Goal: Task Accomplishment & Management: Use online tool/utility

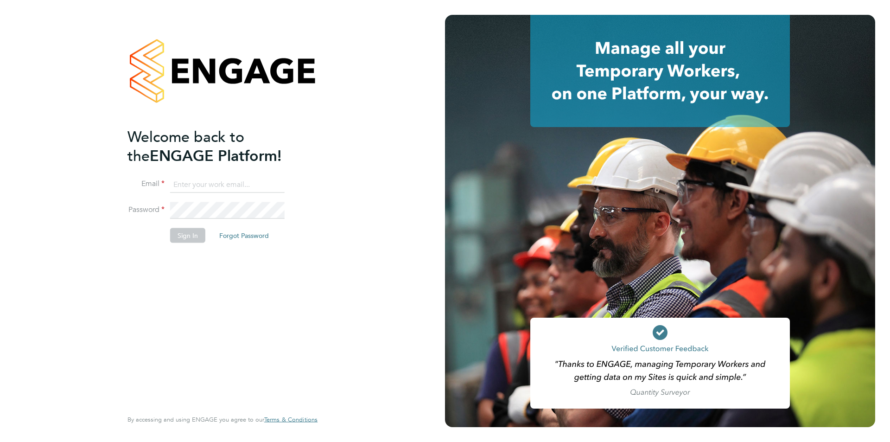
type input "[EMAIL_ADDRESS][DOMAIN_NAME]"
click at [179, 231] on button "Sign In" at bounding box center [187, 235] width 35 height 15
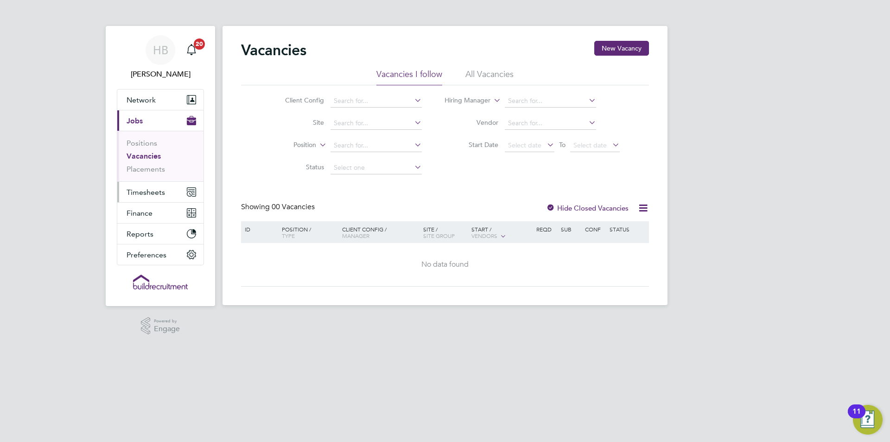
click at [172, 195] on button "Timesheets" at bounding box center [160, 192] width 86 height 20
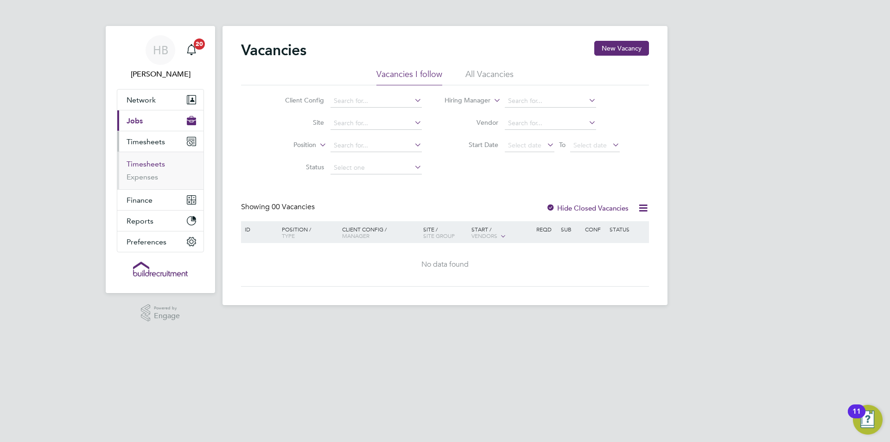
click at [148, 168] on link "Timesheets" at bounding box center [146, 164] width 38 height 9
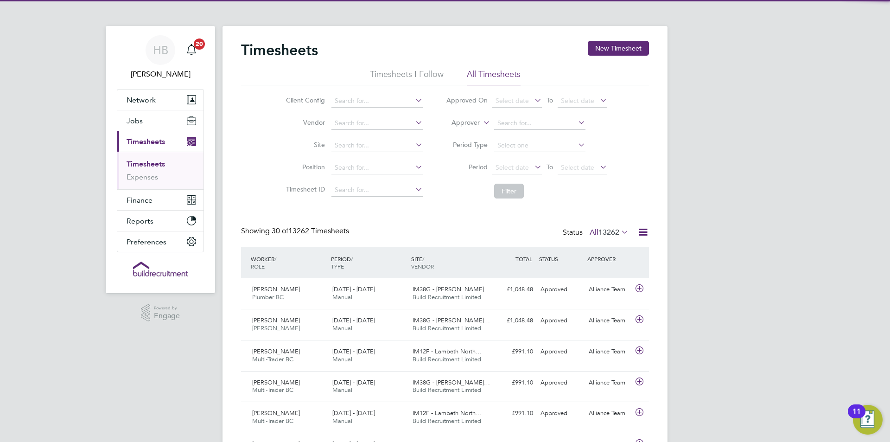
click at [643, 229] on icon at bounding box center [644, 232] width 12 height 12
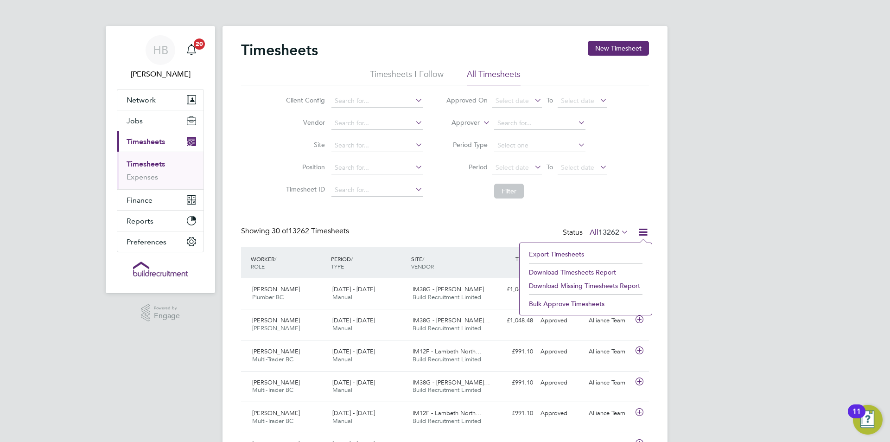
click at [563, 255] on li "Export Timesheets" at bounding box center [585, 254] width 123 height 13
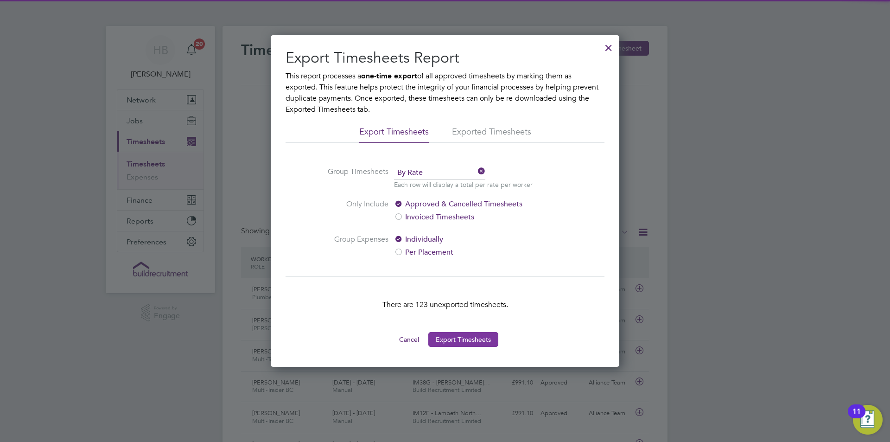
click at [478, 335] on button "Export Timesheets" at bounding box center [463, 339] width 70 height 15
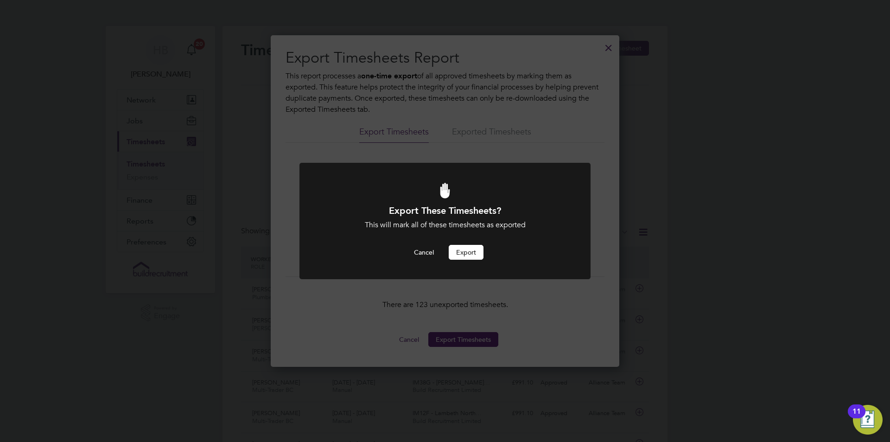
click at [466, 257] on button "Export" at bounding box center [466, 252] width 35 height 15
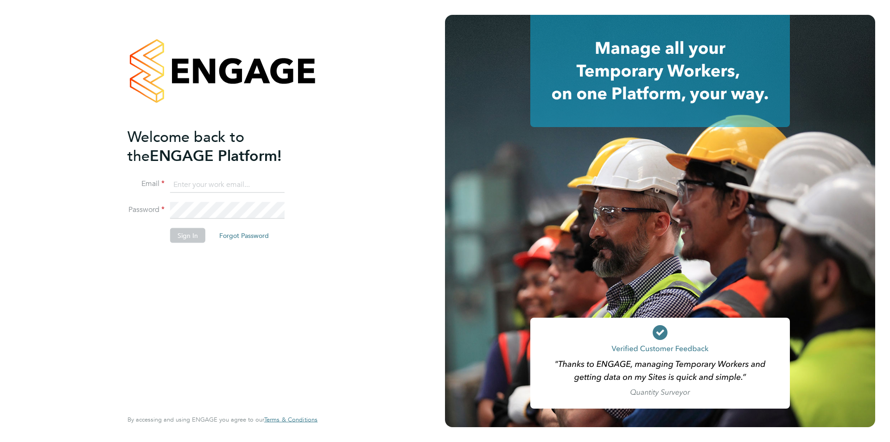
type input "jodie.canning@buildrec.com"
click at [183, 231] on button "Sign In" at bounding box center [187, 235] width 35 height 15
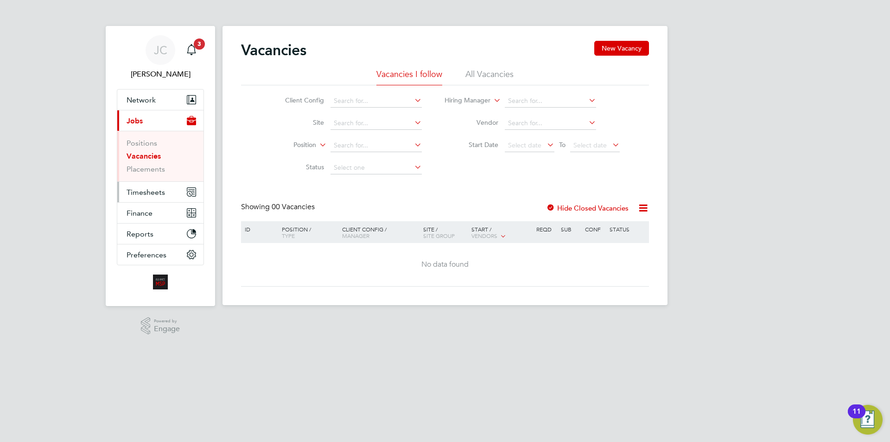
click at [175, 196] on button "Timesheets" at bounding box center [160, 192] width 86 height 20
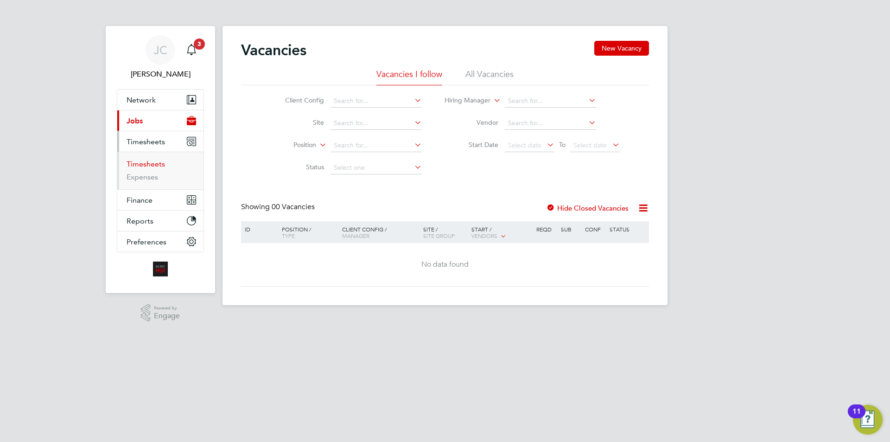
click at [154, 168] on link "Timesheets" at bounding box center [146, 164] width 38 height 9
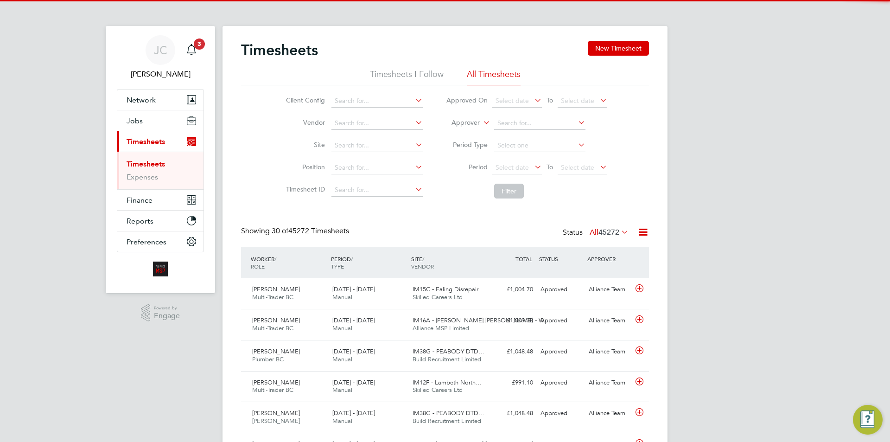
click at [469, 122] on label "Approver" at bounding box center [459, 122] width 42 height 9
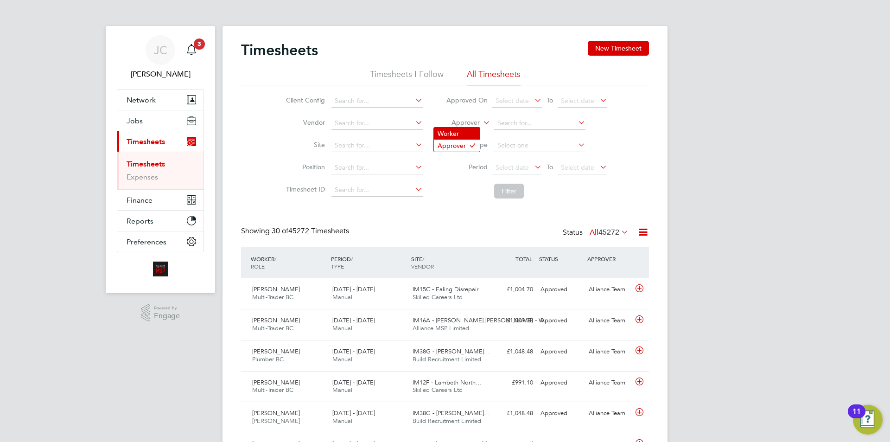
click at [473, 132] on li "Worker" at bounding box center [457, 134] width 46 height 12
click at [506, 126] on input at bounding box center [539, 123] width 91 height 13
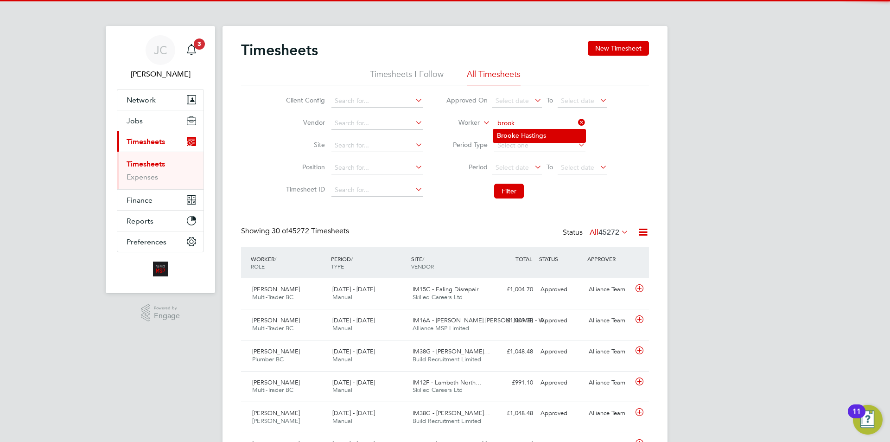
click at [530, 134] on li "Brook e Hastings" at bounding box center [539, 135] width 92 height 13
type input "Brooke Hastings"
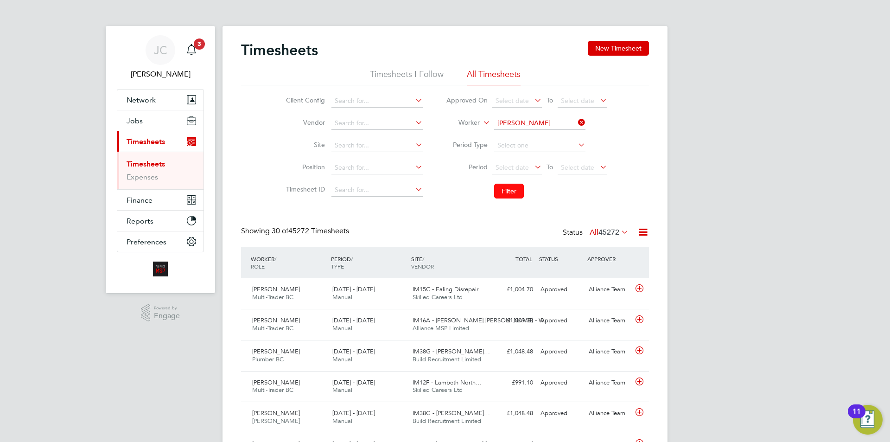
click at [514, 185] on button "Filter" at bounding box center [509, 191] width 30 height 15
click at [576, 120] on icon at bounding box center [576, 122] width 0 height 13
click at [573, 121] on input at bounding box center [539, 123] width 91 height 13
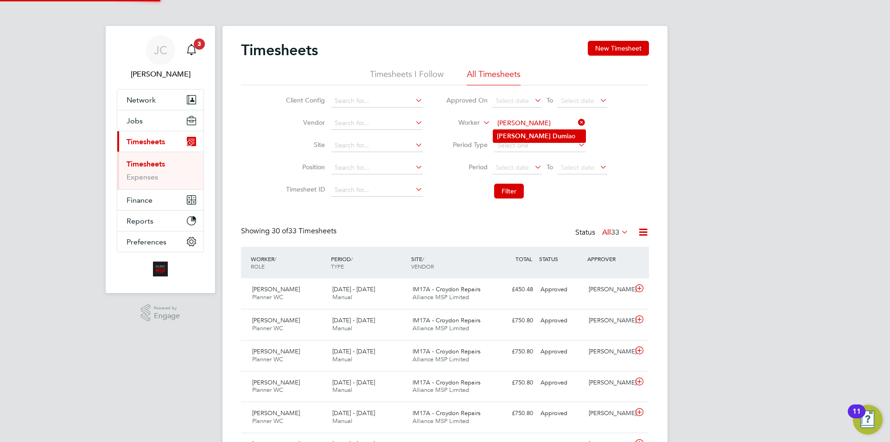
click at [550, 133] on li "Danny Dum lao" at bounding box center [539, 136] width 92 height 13
type input "Danny Dumlao"
click at [516, 187] on button "Filter" at bounding box center [509, 191] width 30 height 15
click at [576, 120] on icon at bounding box center [576, 122] width 0 height 13
click at [567, 122] on input at bounding box center [539, 123] width 91 height 13
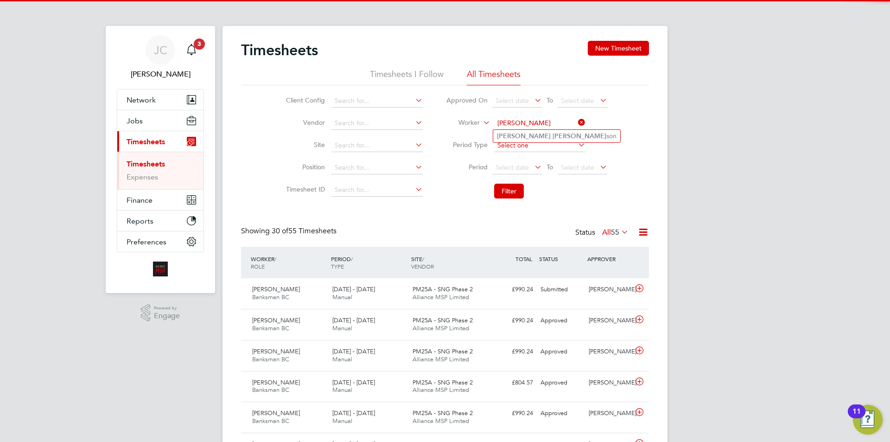
drag, startPoint x: 543, startPoint y: 137, endPoint x: 538, endPoint y: 152, distance: 15.1
click at [542, 137] on li "Justin John son" at bounding box center [556, 136] width 127 height 13
type input "Justin Johnson"
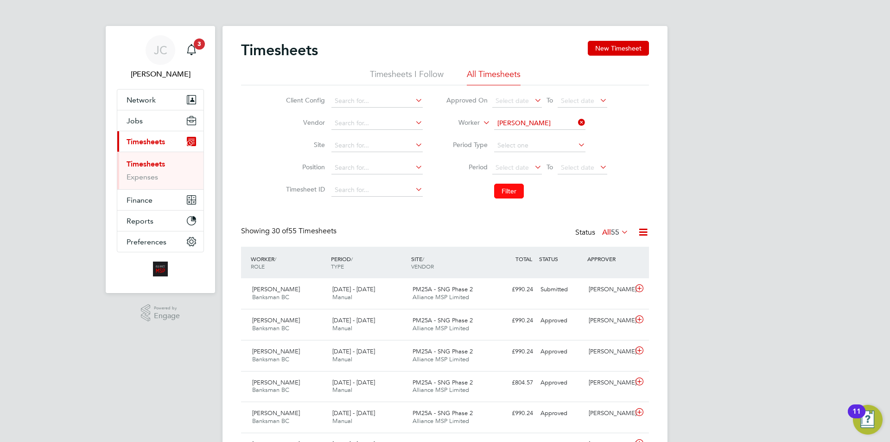
click at [506, 189] on button "Filter" at bounding box center [509, 191] width 30 height 15
click at [576, 126] on icon at bounding box center [576, 122] width 0 height 13
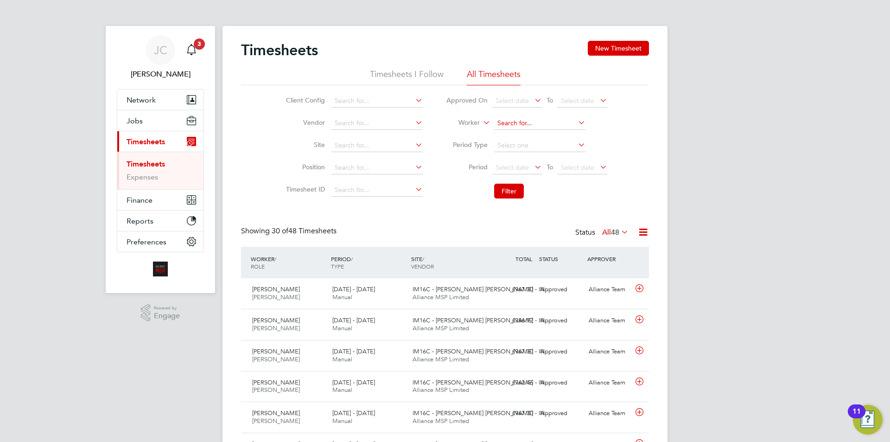
click at [560, 119] on input at bounding box center [539, 123] width 91 height 13
click at [557, 134] on li "Lee Jo hnson" at bounding box center [539, 136] width 92 height 13
type input "Lee Johnson"
click at [513, 192] on button "Filter" at bounding box center [509, 191] width 30 height 15
drag, startPoint x: 579, startPoint y: 121, endPoint x: 572, endPoint y: 122, distance: 6.8
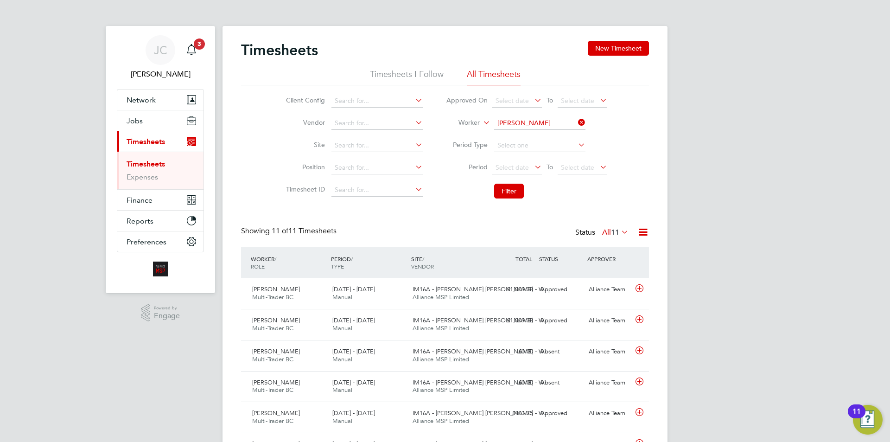
click at [576, 121] on icon at bounding box center [576, 122] width 0 height 13
click at [563, 123] on input at bounding box center [539, 123] width 91 height 13
click at [545, 138] on li "Luke Mac gabhann" at bounding box center [544, 136] width 102 height 13
type input "Luke Macgabhann"
click at [520, 185] on button "Filter" at bounding box center [509, 191] width 30 height 15
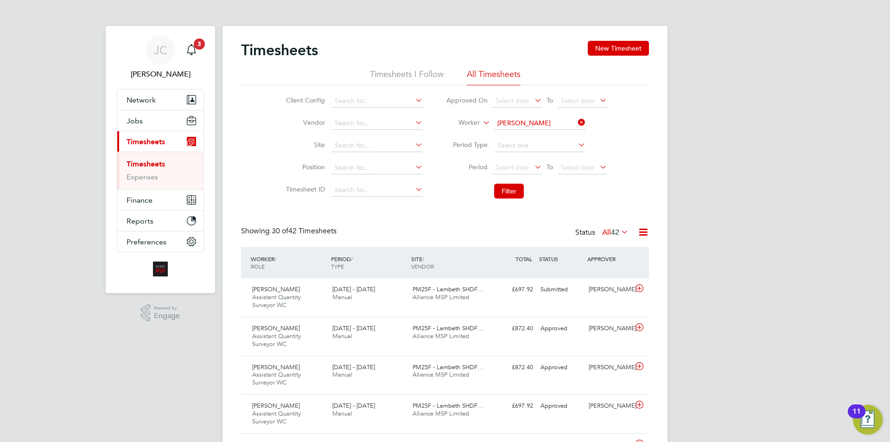
click at [576, 123] on icon at bounding box center [576, 122] width 0 height 13
click at [569, 124] on input at bounding box center [539, 123] width 91 height 13
click at [518, 139] on li "Michael Spencer" at bounding box center [550, 136] width 115 height 13
type input "Michael Spencer"
click at [512, 186] on button "Filter" at bounding box center [509, 191] width 30 height 15
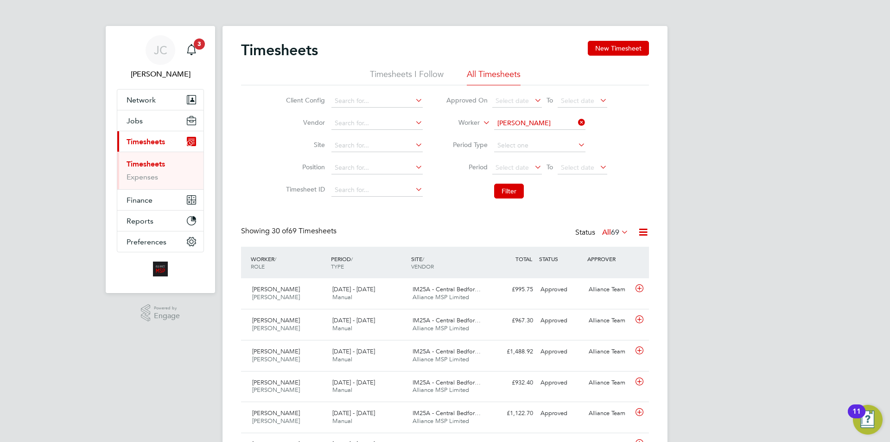
click at [576, 118] on icon at bounding box center [576, 122] width 0 height 13
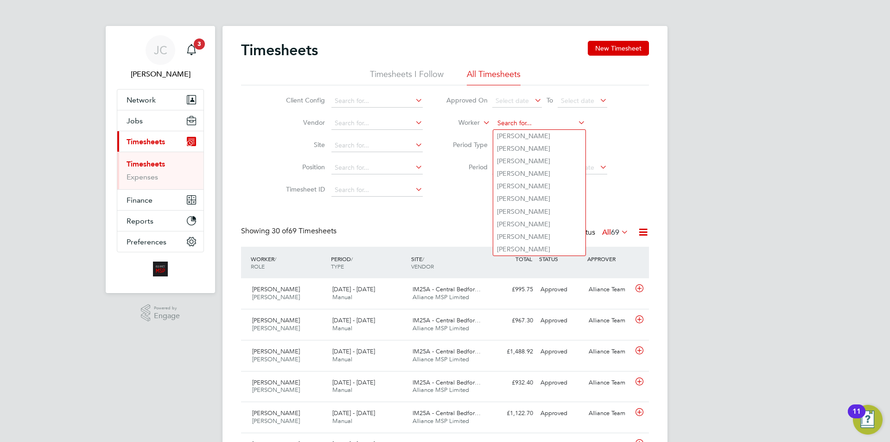
click at [565, 118] on input at bounding box center [539, 123] width 91 height 13
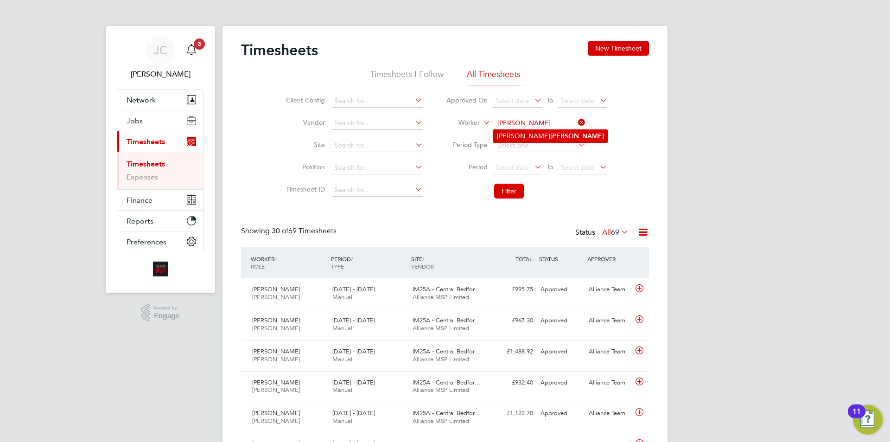
click at [567, 137] on li "Simon Bussey" at bounding box center [550, 136] width 115 height 13
type input "Simon Bussey"
click at [510, 192] on button "Filter" at bounding box center [509, 191] width 30 height 15
